Goal: Check status: Check status

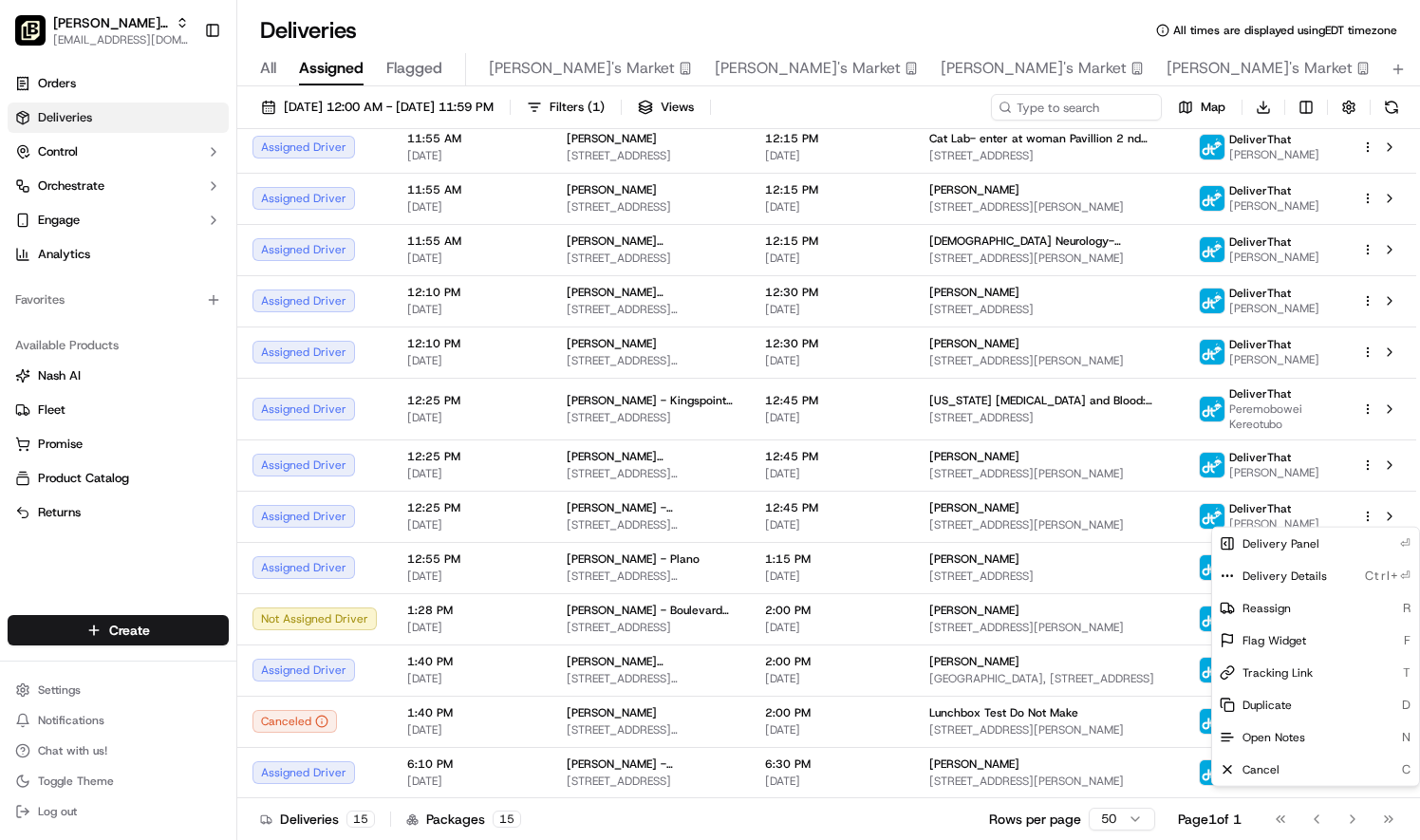
click at [1266, 516] on html "Pei Wei Parent Org liz.janeway@peiwei.com Toggle Sidebar Orders Deliveries Cont…" at bounding box center [710, 420] width 1420 height 840
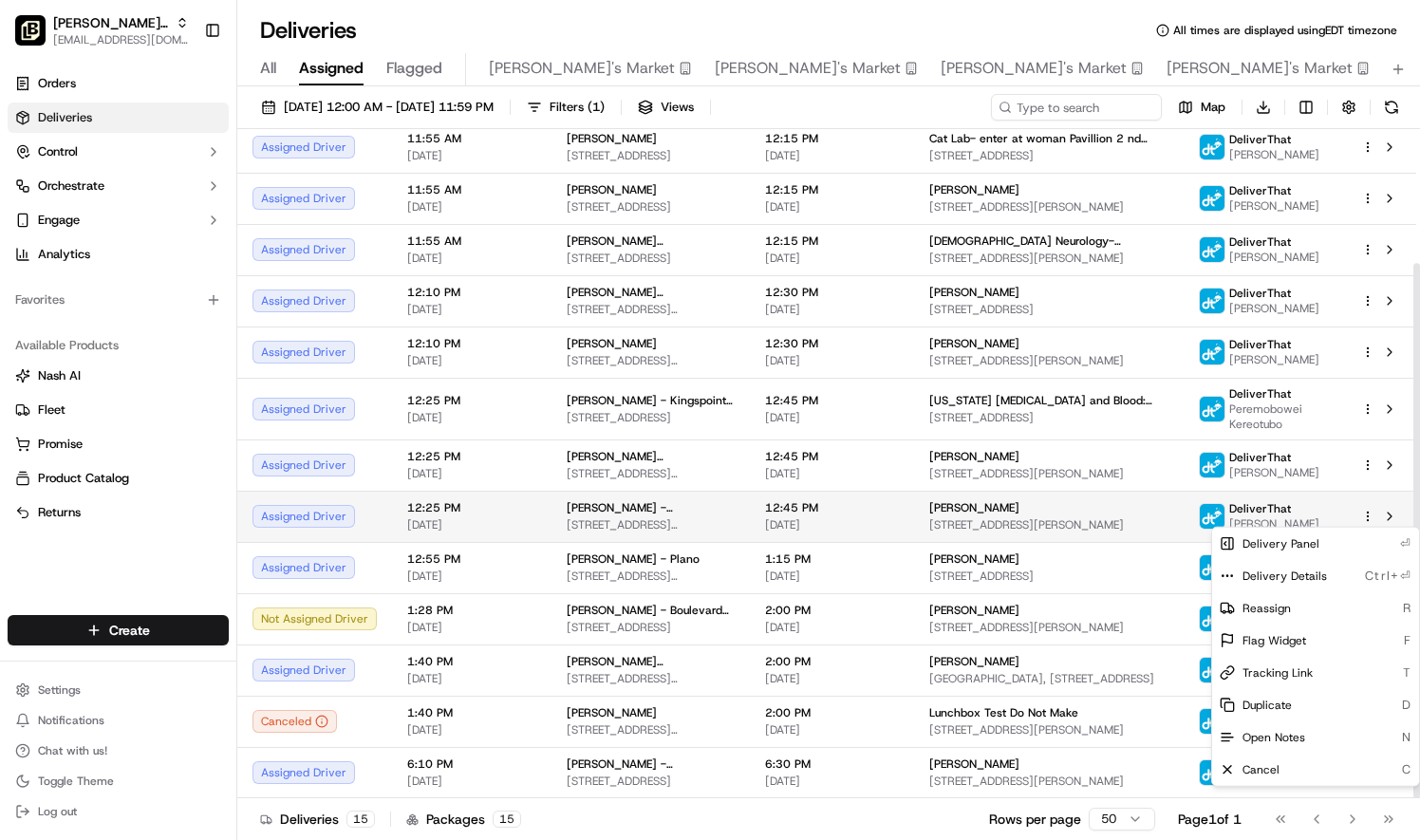
click at [1371, 515] on html "Pei Wei Parent Org liz.janeway@peiwei.com Toggle Sidebar Orders Deliveries Cont…" at bounding box center [710, 420] width 1420 height 840
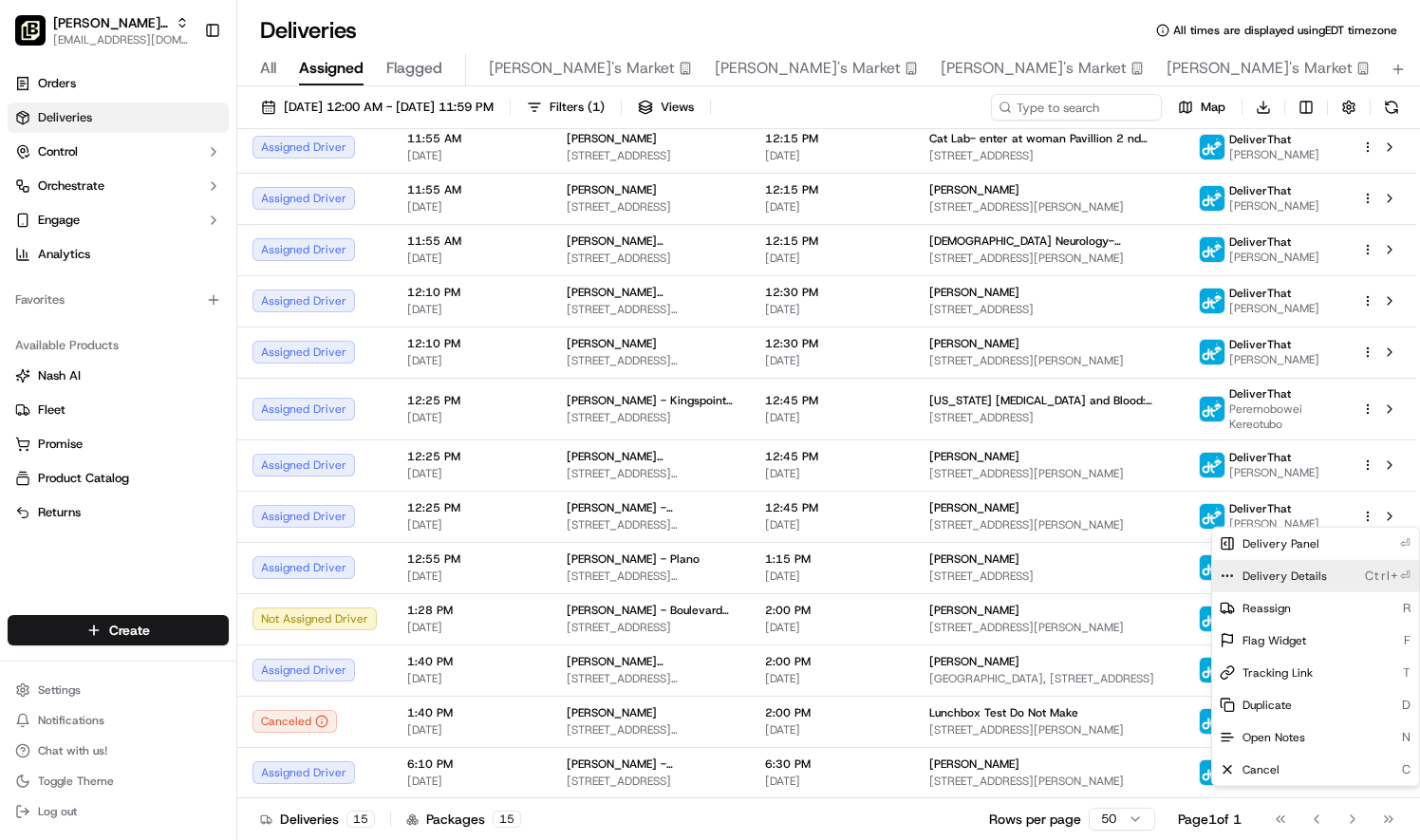
click at [1295, 573] on span "Delivery Details" at bounding box center [1285, 577] width 85 height 16
click at [1365, 240] on html "Pei Wei Parent Org liz.janeway@peiwei.com Toggle Sidebar Orders Deliveries Cont…" at bounding box center [710, 420] width 1420 height 840
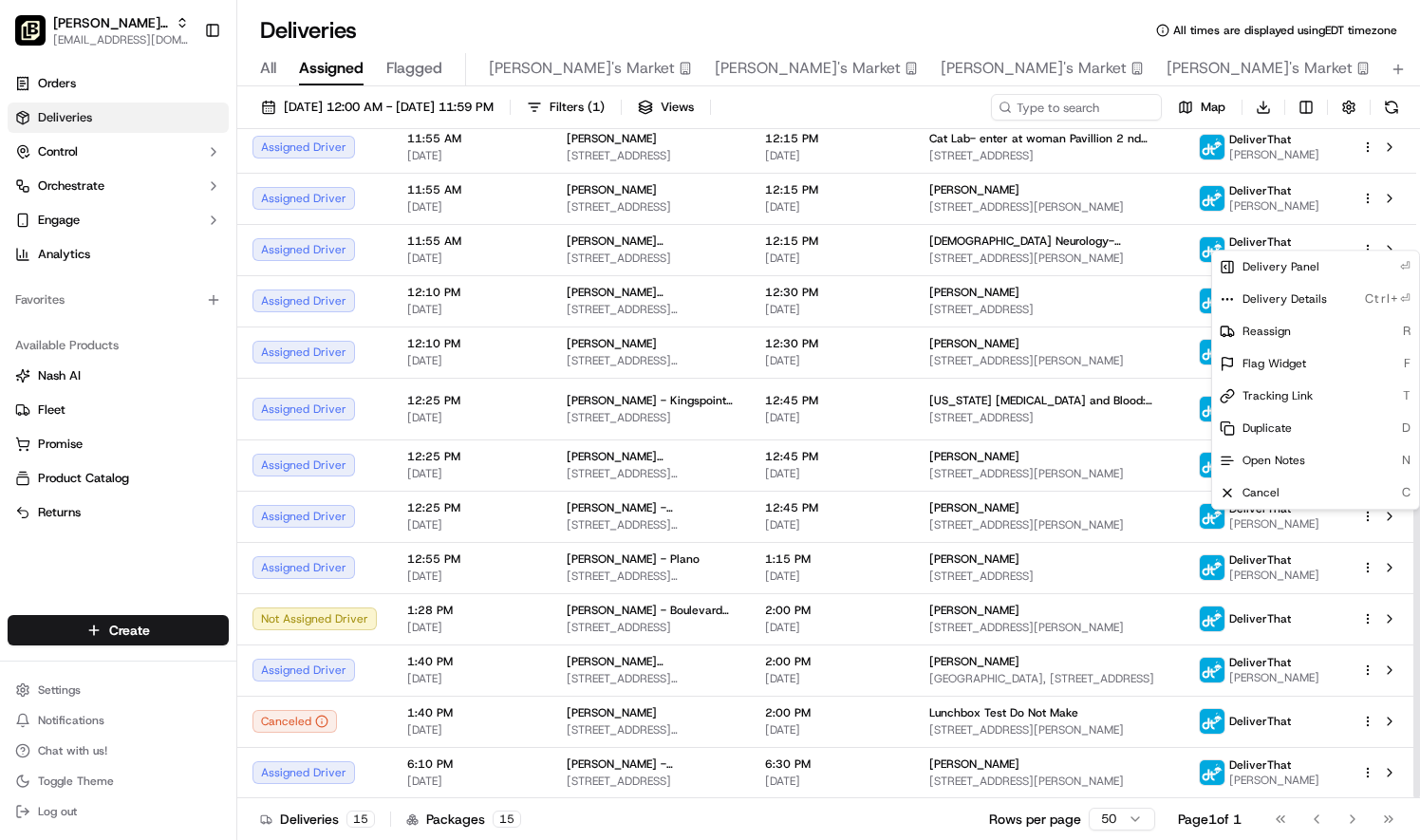
click at [1365, 240] on html "Pei Wei Parent Org liz.janeway@peiwei.com Toggle Sidebar Orders Deliveries Cont…" at bounding box center [710, 420] width 1420 height 840
click at [1295, 291] on span "Delivery Details" at bounding box center [1285, 299] width 85 height 16
click at [1249, 296] on span "Delivery Details" at bounding box center [1285, 299] width 85 height 16
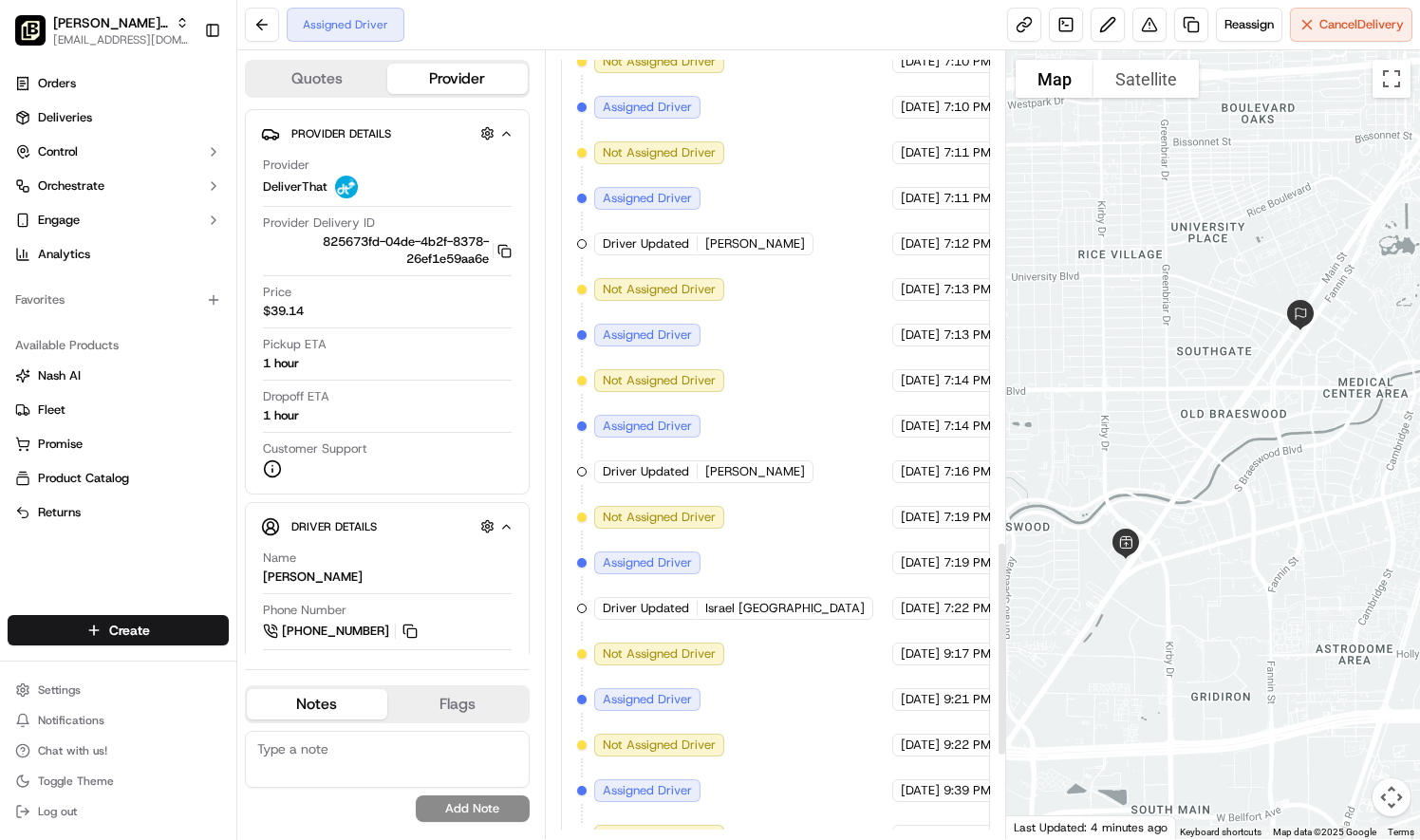
scroll to position [2108, 0]
